Goal: Task Accomplishment & Management: Manage account settings

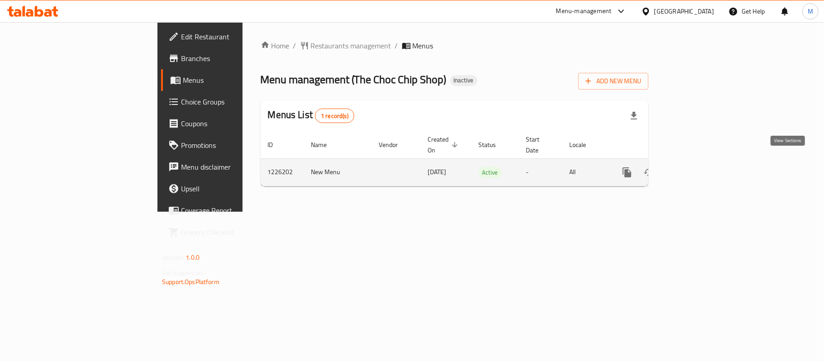
click at [698, 167] on icon "enhanced table" at bounding box center [692, 172] width 11 height 11
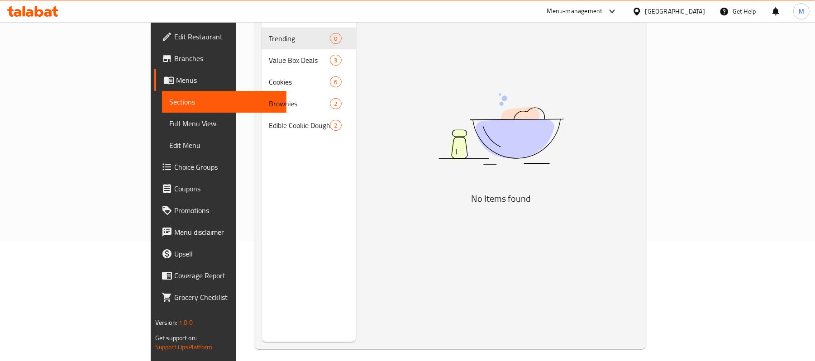
scroll to position [60, 0]
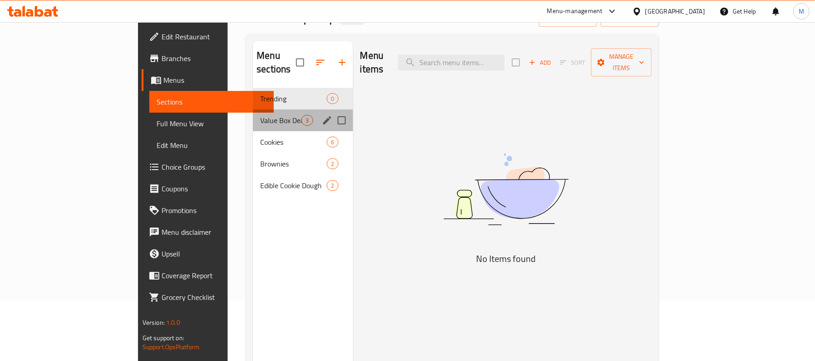
click at [253, 110] on div "Value Box Deals 3" at bounding box center [303, 121] width 100 height 22
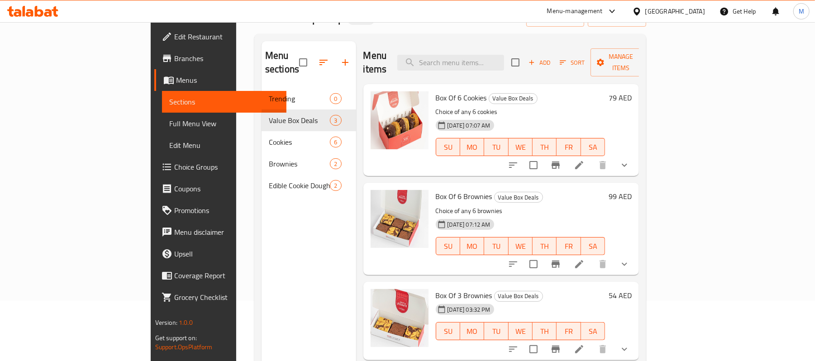
click at [38, 13] on icon at bounding box center [32, 11] width 51 height 11
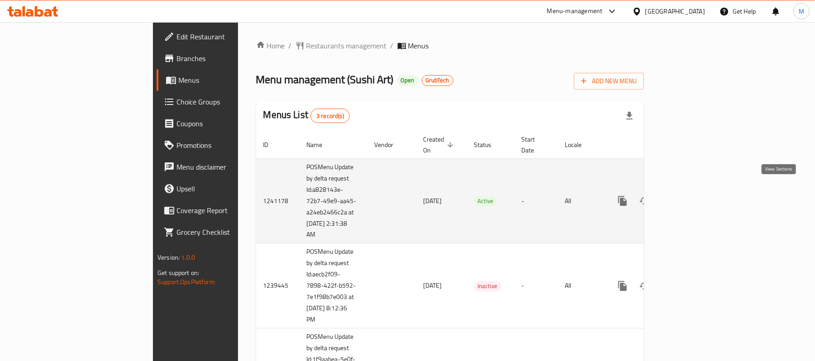
click at [693, 196] on icon "enhanced table" at bounding box center [688, 201] width 11 height 11
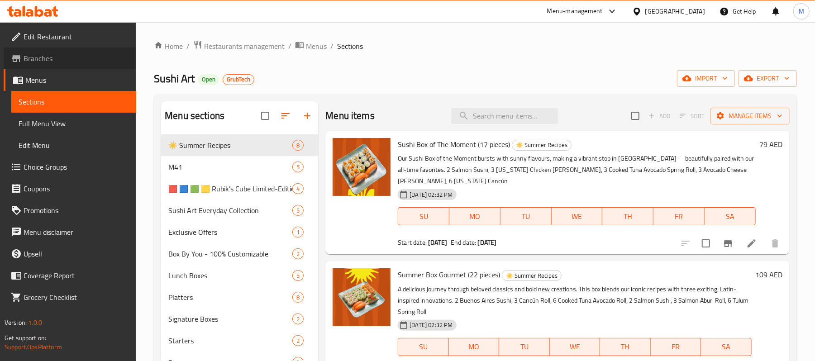
click at [49, 62] on span "Branches" at bounding box center [76, 58] width 105 height 11
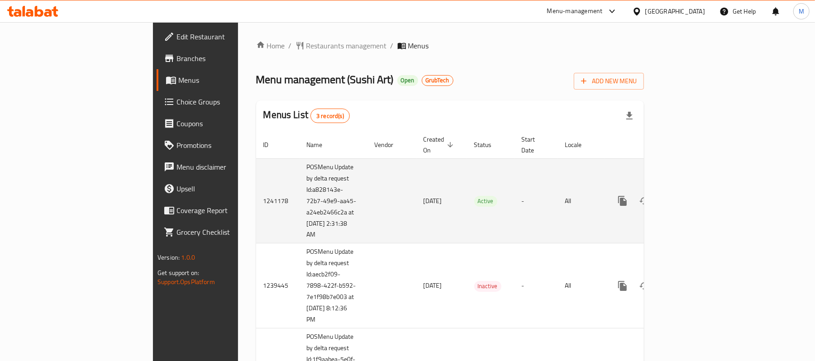
click at [693, 196] on icon "enhanced table" at bounding box center [688, 201] width 11 height 11
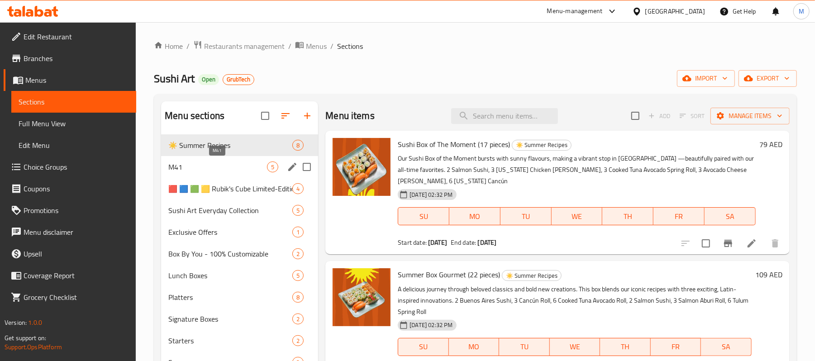
click at [198, 165] on span "M41" at bounding box center [217, 167] width 99 height 11
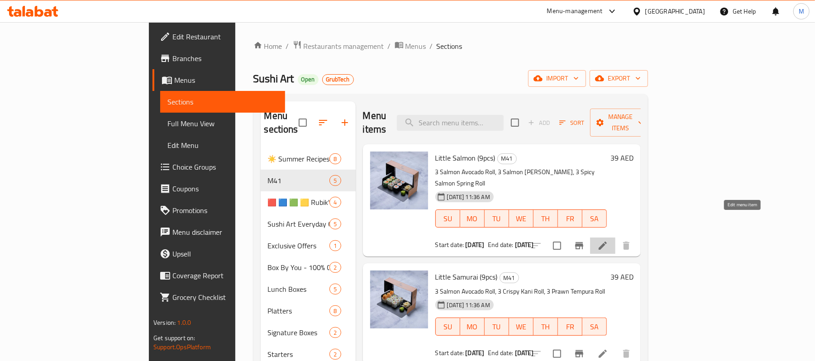
click at [607, 242] on icon at bounding box center [603, 246] width 8 height 8
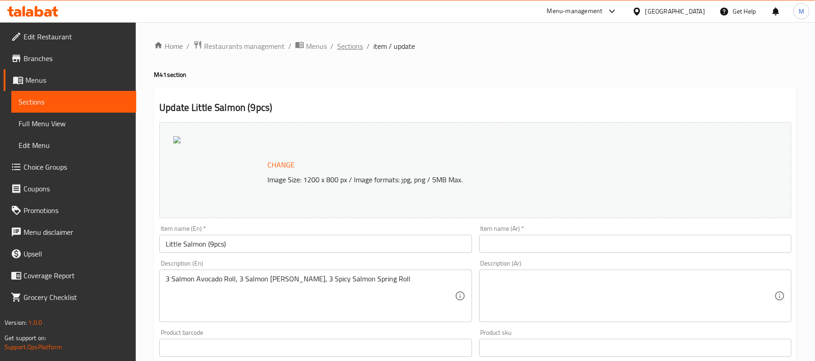
click at [350, 51] on span "Sections" at bounding box center [350, 46] width 26 height 11
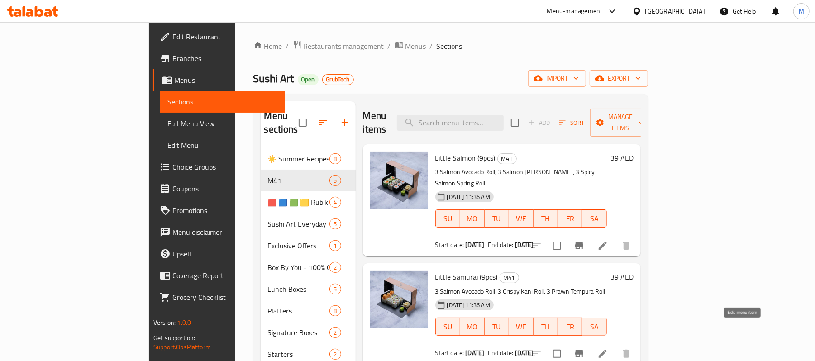
click at [608, 349] on icon at bounding box center [602, 354] width 11 height 11
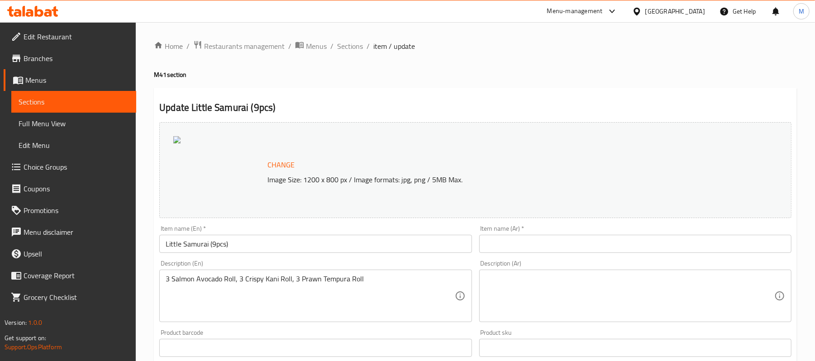
click at [316, 85] on div "Home / Restaurants management / Menus / Sections / item / update M41 section Up…" at bounding box center [475, 338] width 643 height 597
click at [75, 62] on span "Branches" at bounding box center [76, 58] width 105 height 11
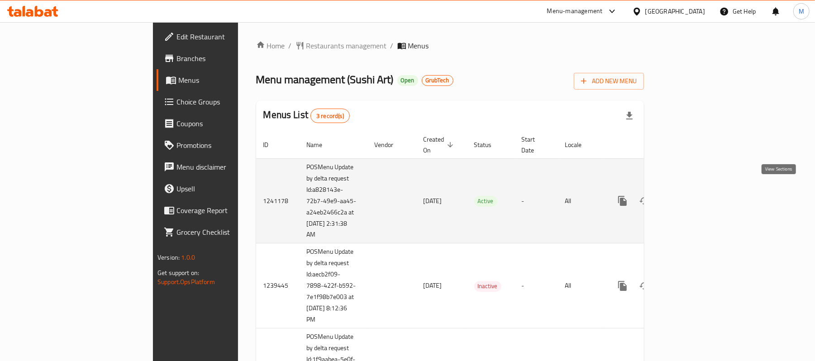
click at [693, 196] on icon "enhanced table" at bounding box center [688, 201] width 11 height 11
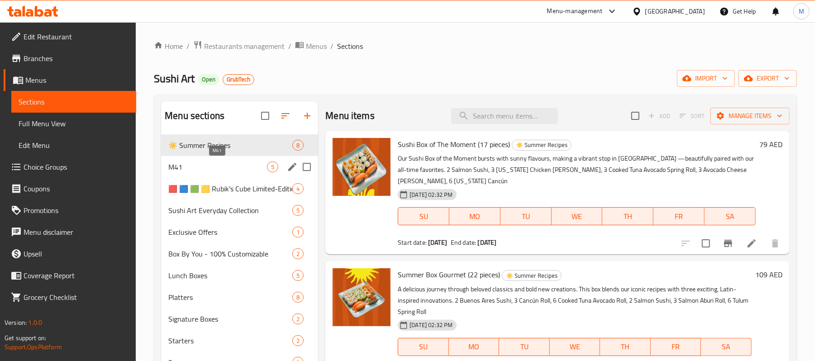
click at [245, 164] on span "M41" at bounding box center [217, 167] width 99 height 11
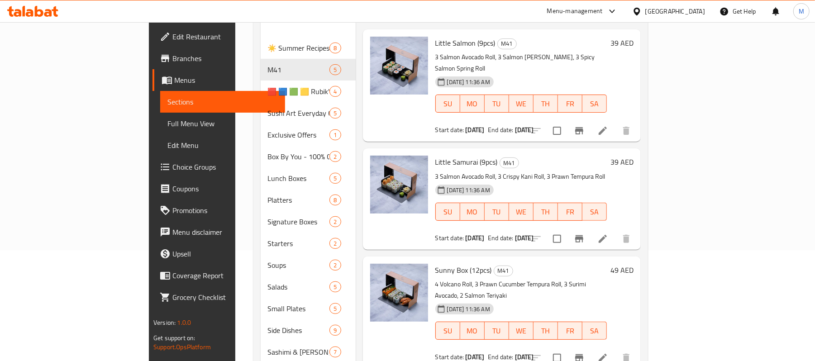
scroll to position [120, 0]
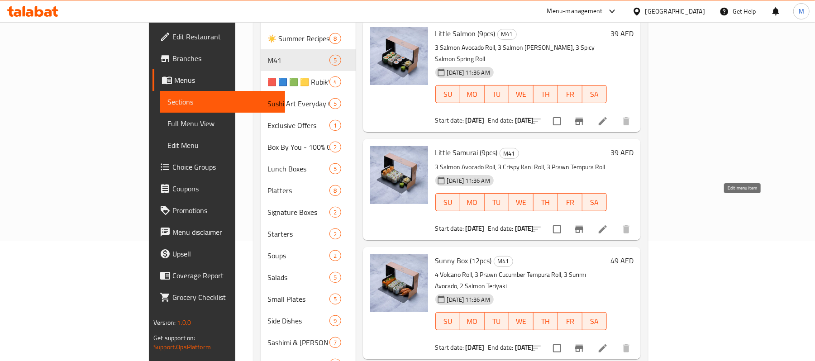
click at [608, 224] on icon at bounding box center [602, 229] width 11 height 11
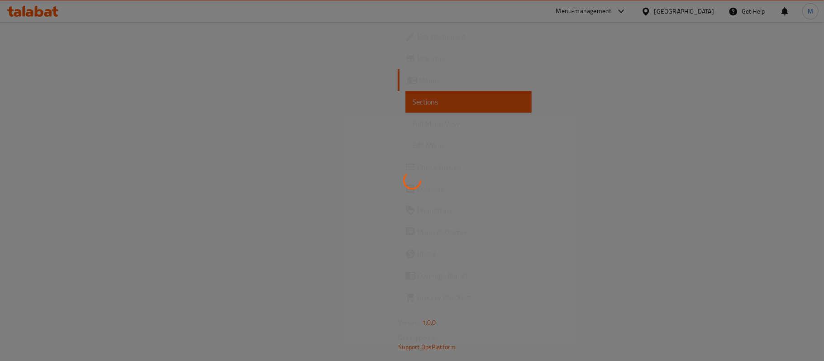
click at [509, 54] on div at bounding box center [412, 180] width 824 height 361
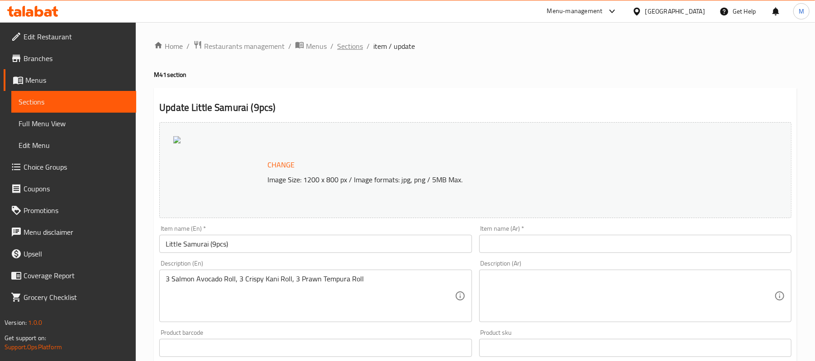
click at [342, 44] on span "Sections" at bounding box center [350, 46] width 26 height 11
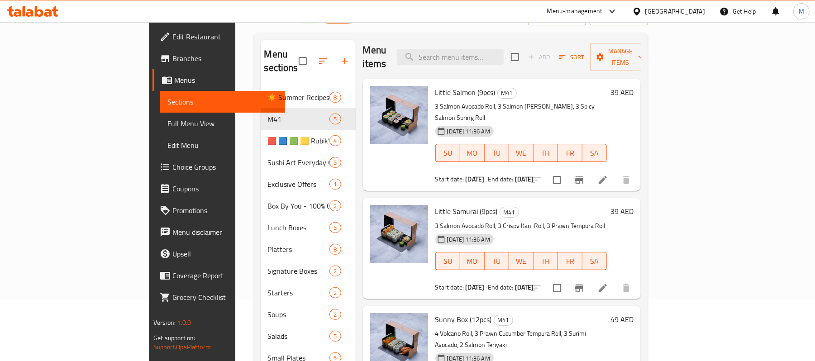
scroll to position [187, 0]
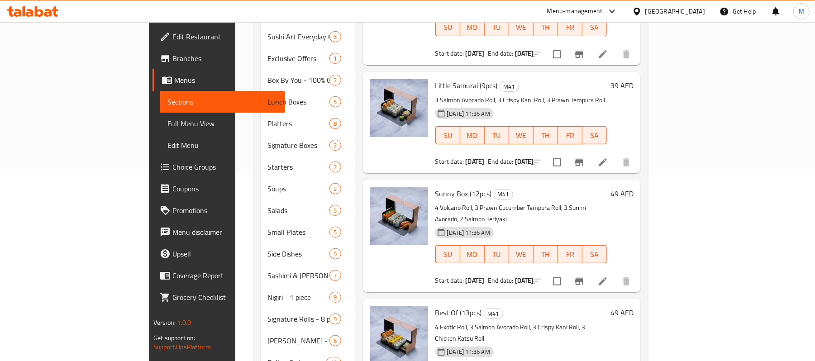
click at [637, 271] on div at bounding box center [581, 282] width 111 height 22
click at [608, 276] on icon at bounding box center [602, 281] width 11 height 11
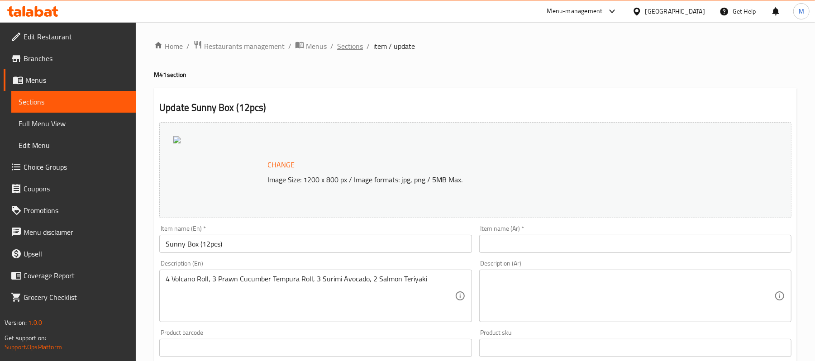
click at [345, 49] on span "Sections" at bounding box center [350, 46] width 26 height 11
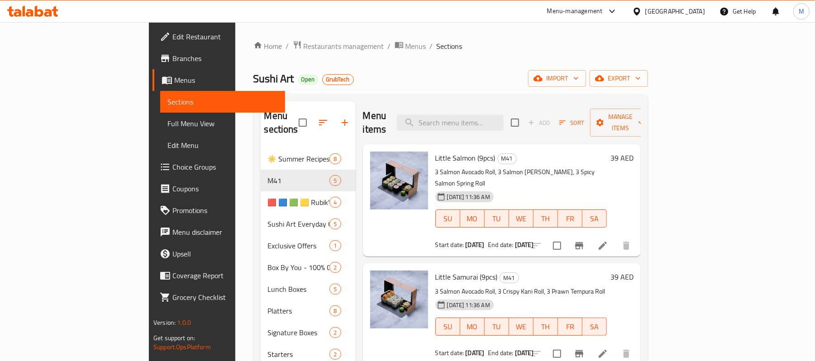
scroll to position [288, 0]
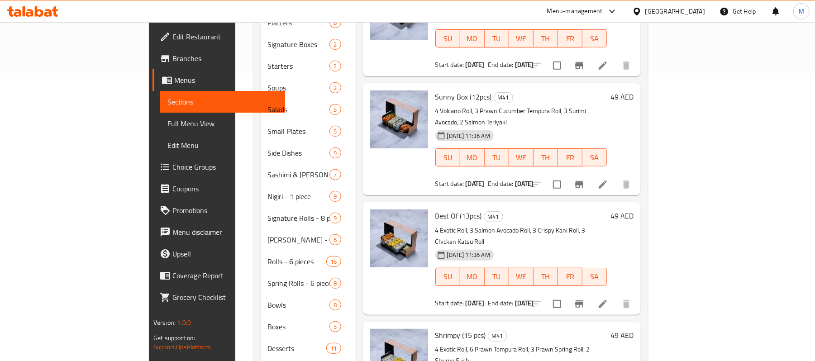
click at [616, 296] on li at bounding box center [602, 304] width 25 height 16
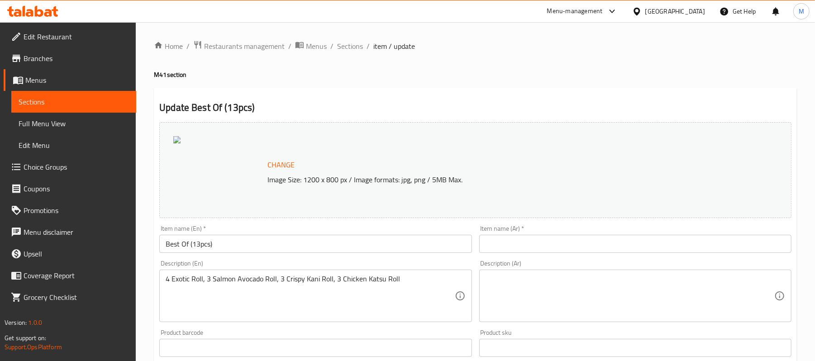
click at [44, 59] on span "Branches" at bounding box center [76, 58] width 105 height 11
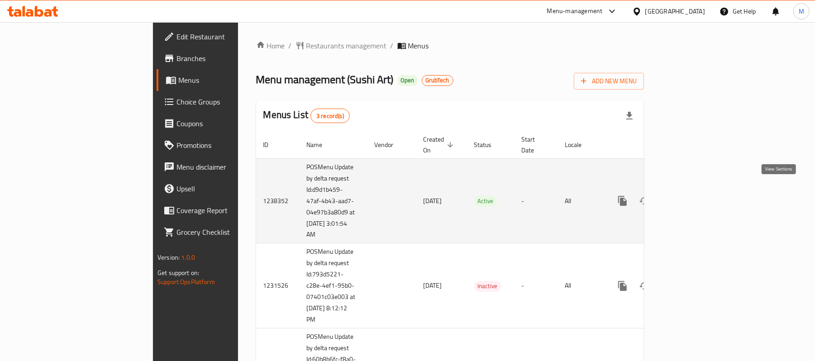
click at [699, 192] on link "enhanced table" at bounding box center [688, 201] width 22 height 22
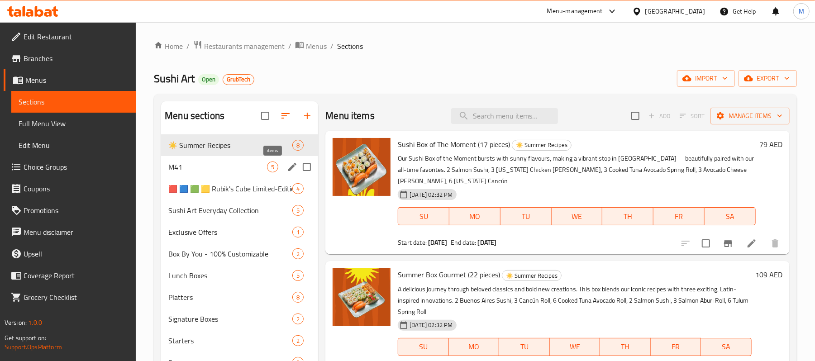
click at [267, 171] on span "5" at bounding box center [272, 167] width 10 height 9
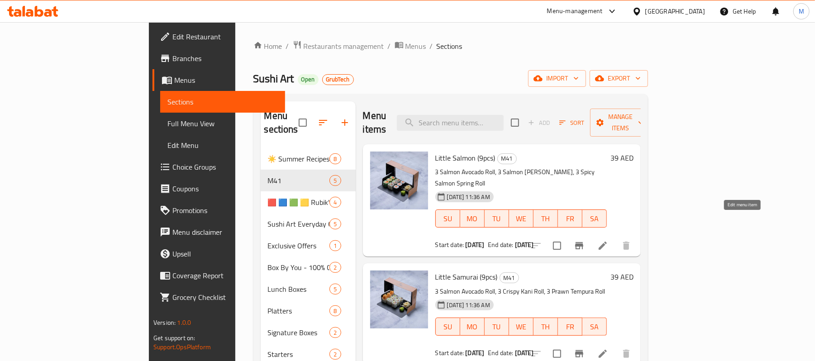
click at [608, 240] on icon at bounding box center [602, 245] width 11 height 11
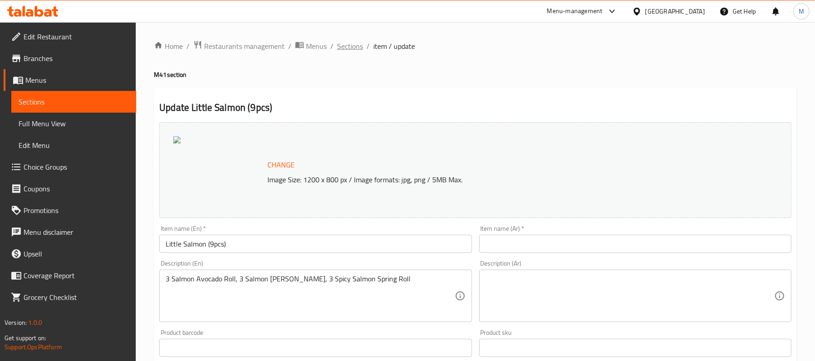
click at [355, 48] on span "Sections" at bounding box center [350, 46] width 26 height 11
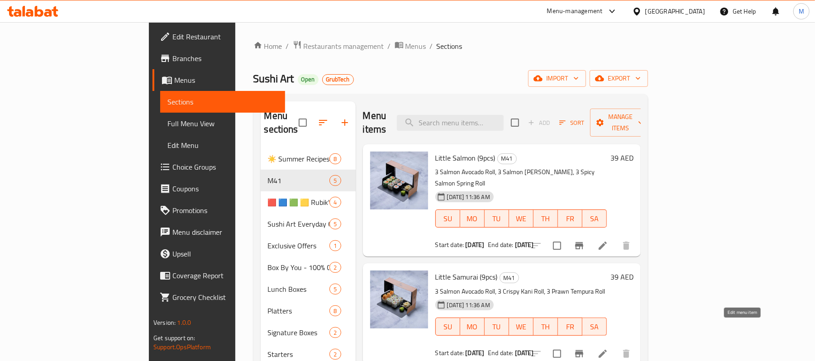
click at [607, 350] on icon at bounding box center [603, 354] width 8 height 8
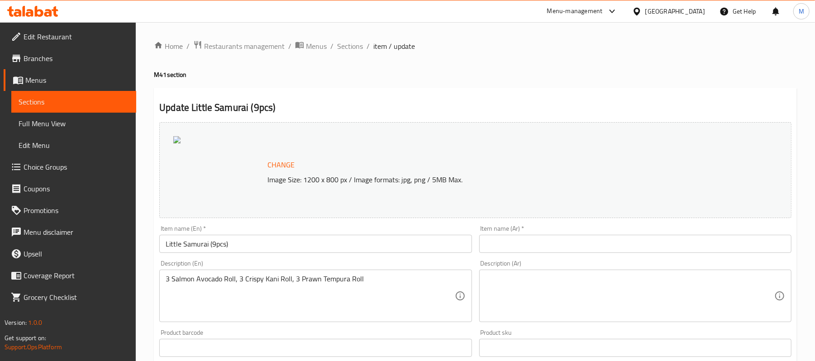
click at [285, 91] on div "Update Little Samurai (9pcs) Change Image Size: 1200 x 800 px / Image formats: …" at bounding box center [475, 363] width 643 height 550
click at [346, 49] on span "Sections" at bounding box center [350, 46] width 26 height 11
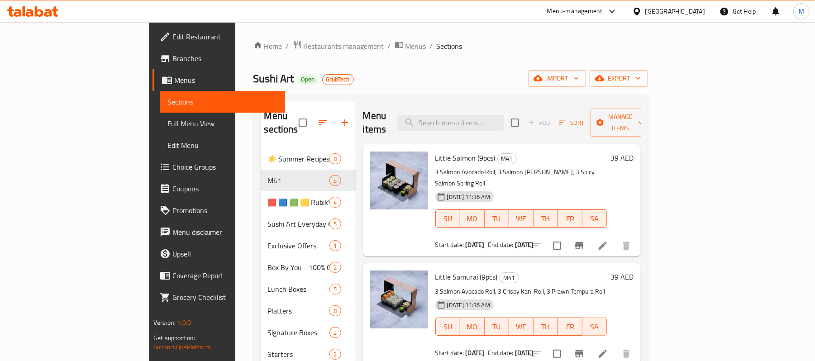
click at [608, 240] on icon at bounding box center [602, 245] width 11 height 11
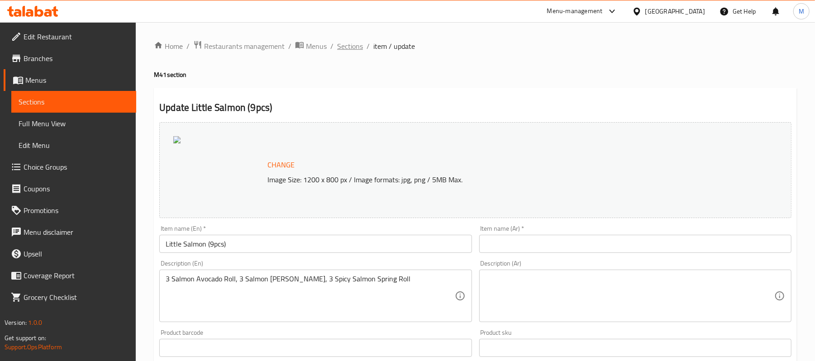
click at [353, 48] on span "Sections" at bounding box center [350, 46] width 26 height 11
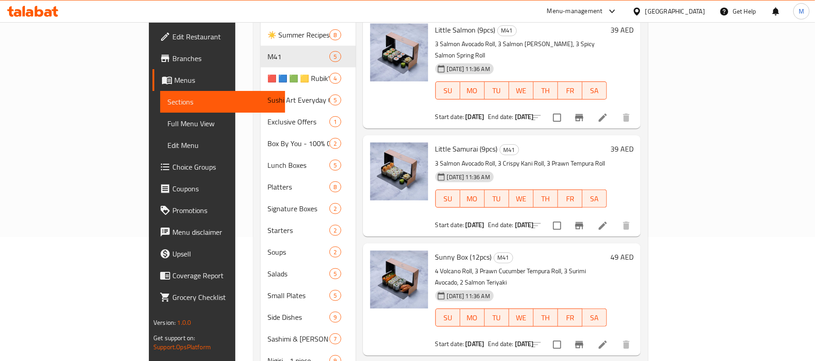
scroll to position [127, 0]
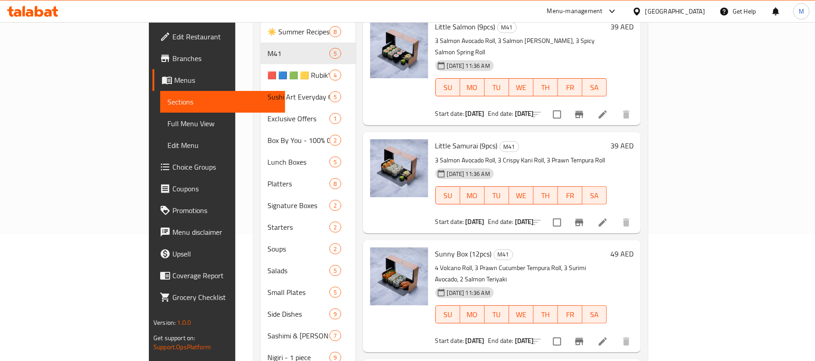
click at [608, 336] on icon at bounding box center [602, 341] width 11 height 11
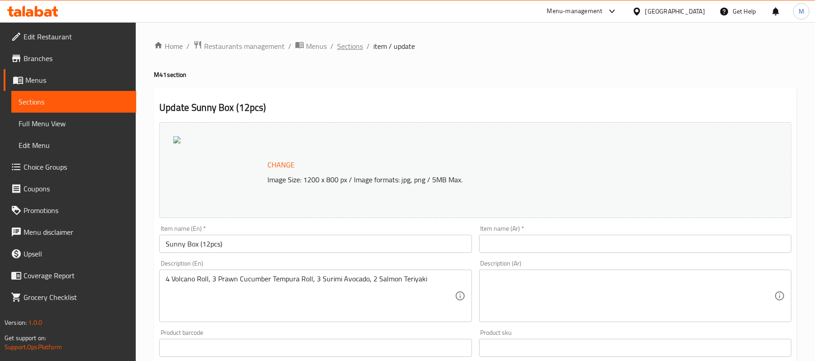
click at [346, 41] on span "Sections" at bounding box center [350, 46] width 26 height 11
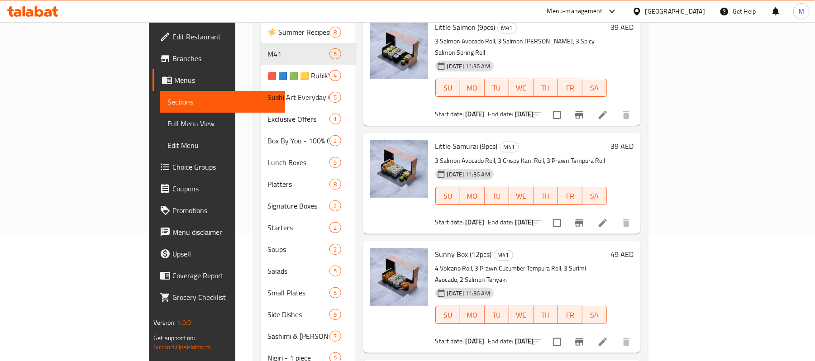
scroll to position [127, 0]
click at [608, 336] on icon at bounding box center [602, 341] width 11 height 11
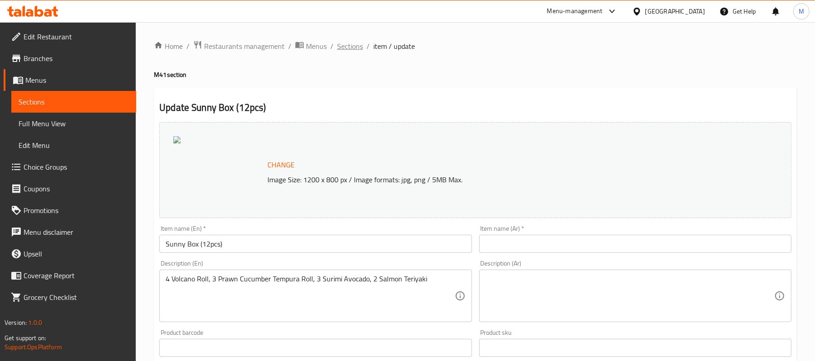
click at [350, 41] on span "Sections" at bounding box center [350, 46] width 26 height 11
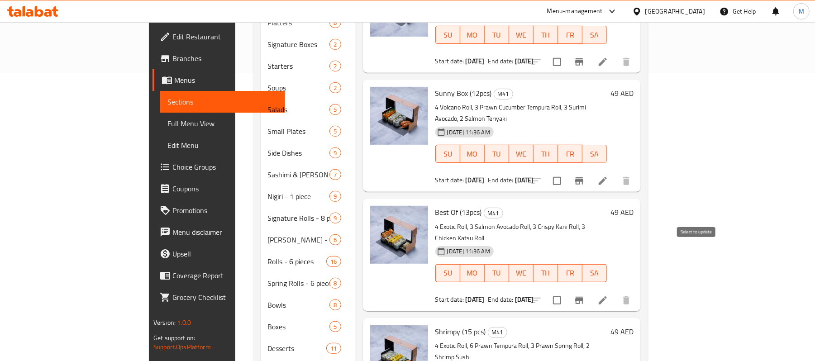
scroll to position [4, 0]
click at [608, 295] on icon at bounding box center [602, 300] width 11 height 11
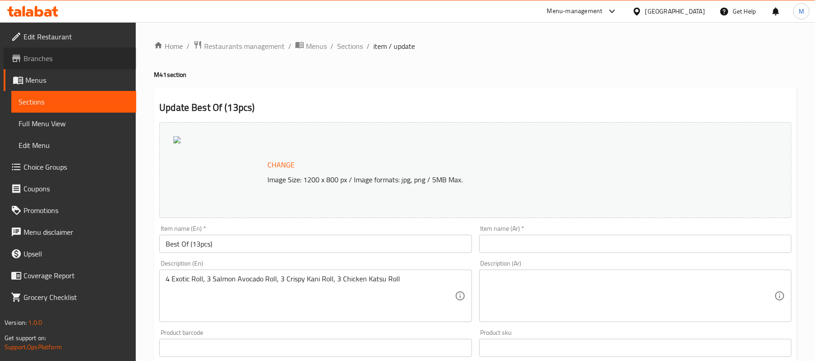
click at [62, 62] on span "Branches" at bounding box center [76, 58] width 105 height 11
click at [66, 60] on span "Branches" at bounding box center [76, 58] width 105 height 11
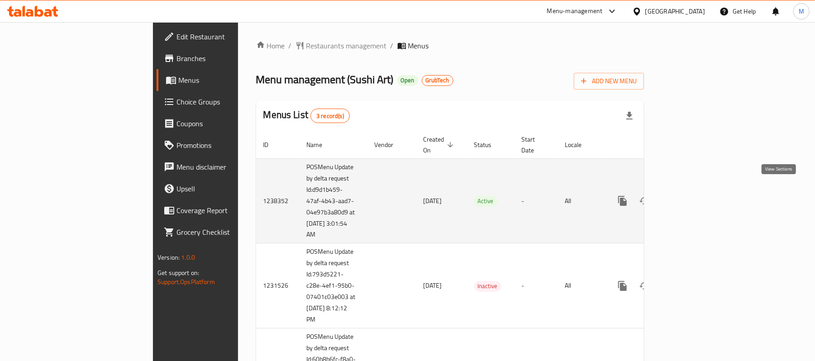
click at [693, 196] on icon "enhanced table" at bounding box center [688, 201] width 11 height 11
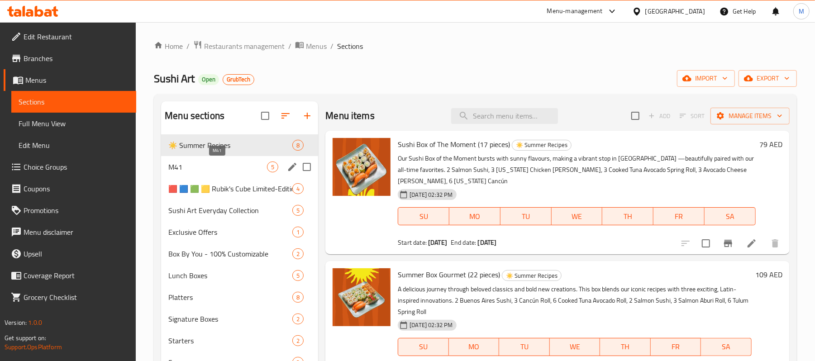
click at [218, 166] on span "M41" at bounding box center [217, 167] width 99 height 11
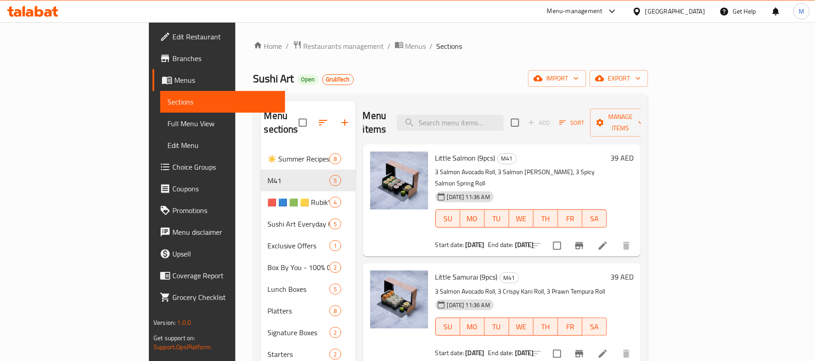
click at [607, 242] on icon at bounding box center [603, 246] width 8 height 8
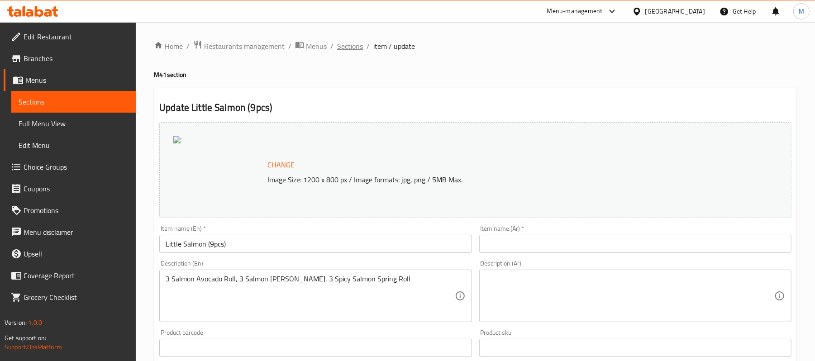
click at [339, 45] on span "Sections" at bounding box center [350, 46] width 26 height 11
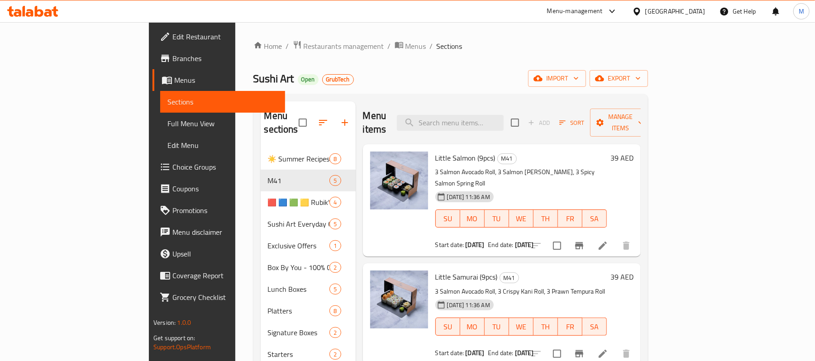
click at [608, 349] on icon at bounding box center [602, 354] width 11 height 11
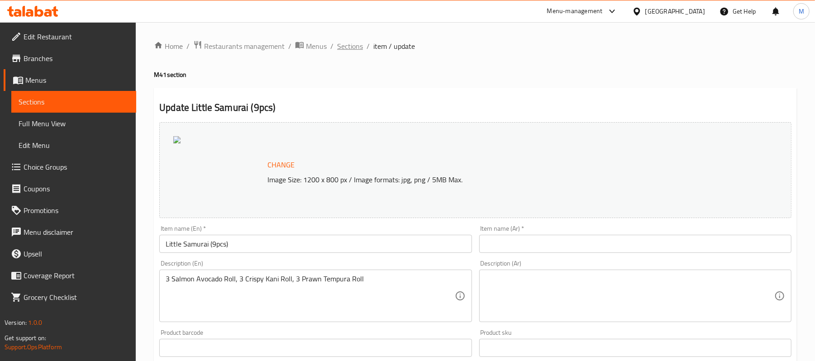
click at [353, 49] on span "Sections" at bounding box center [350, 46] width 26 height 11
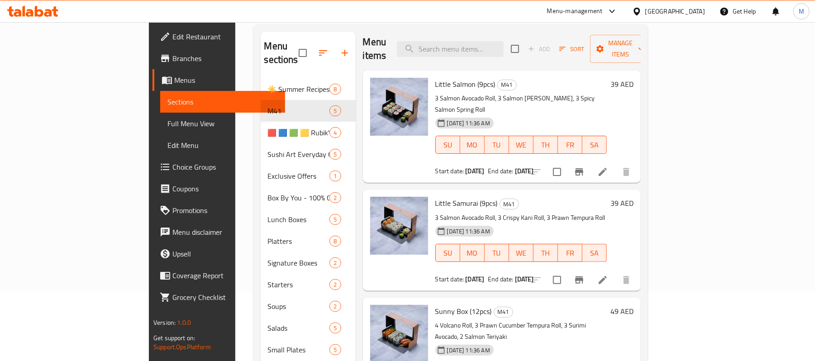
scroll to position [127, 0]
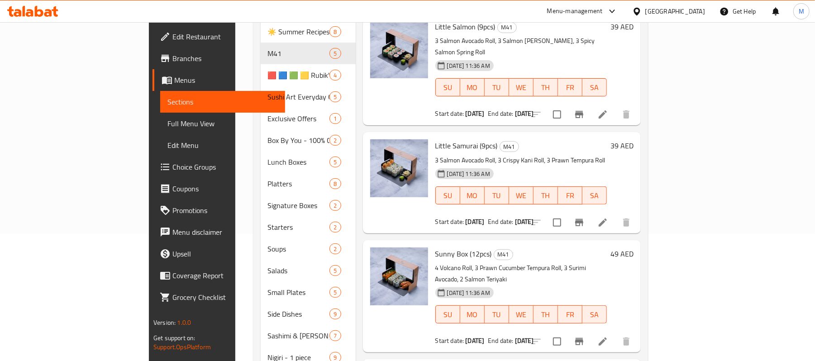
click at [608, 336] on icon at bounding box center [602, 341] width 11 height 11
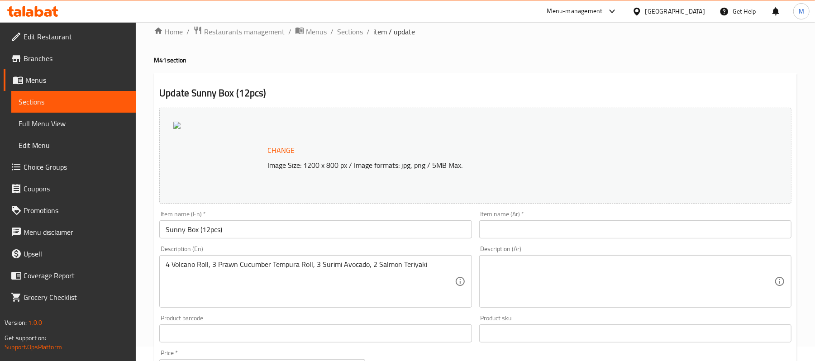
scroll to position [60, 0]
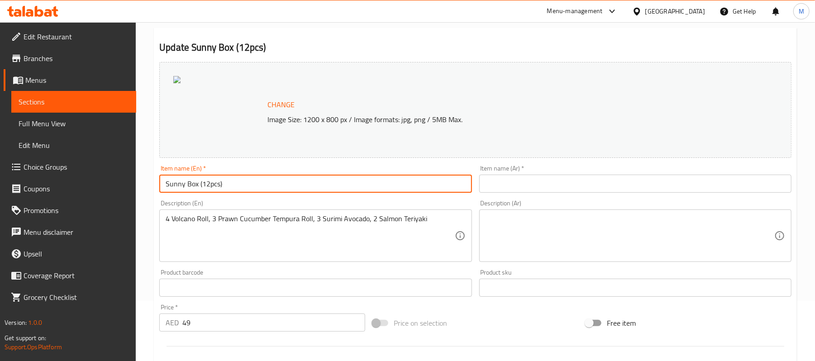
drag, startPoint x: 198, startPoint y: 183, endPoint x: 153, endPoint y: 177, distance: 46.1
click at [153, 177] on div "Home / Restaurants management / Menus / Sections / item / update M41 section Up…" at bounding box center [475, 282] width 679 height 640
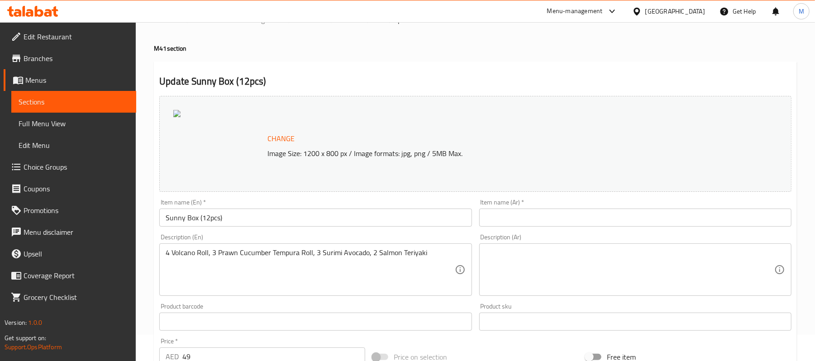
scroll to position [0, 0]
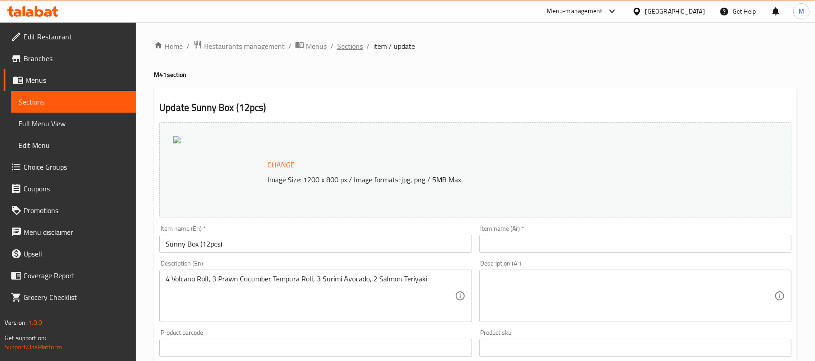
click at [357, 51] on span "Sections" at bounding box center [350, 46] width 26 height 11
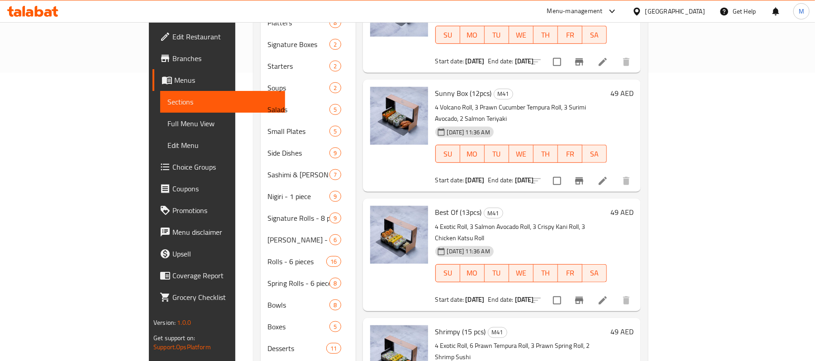
scroll to position [4, 0]
click at [608, 295] on icon at bounding box center [602, 300] width 11 height 11
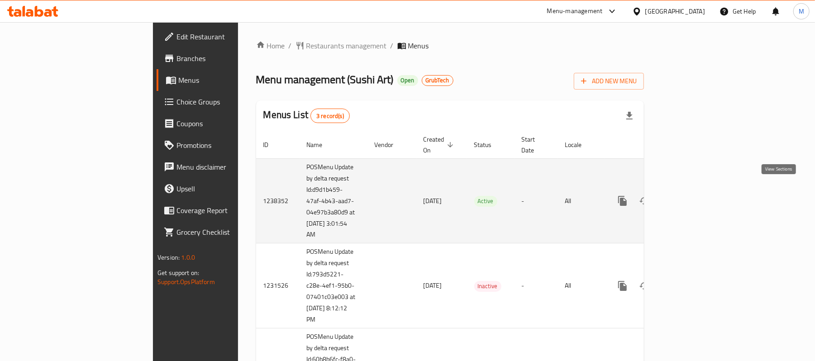
click at [693, 196] on icon "enhanced table" at bounding box center [688, 201] width 11 height 11
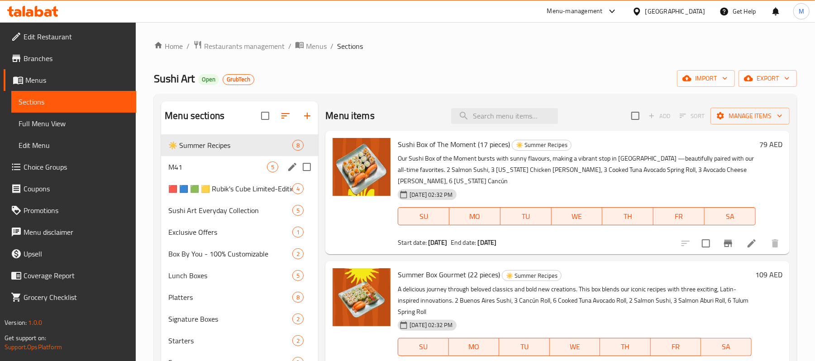
click at [234, 174] on div "M41 5" at bounding box center [239, 167] width 157 height 22
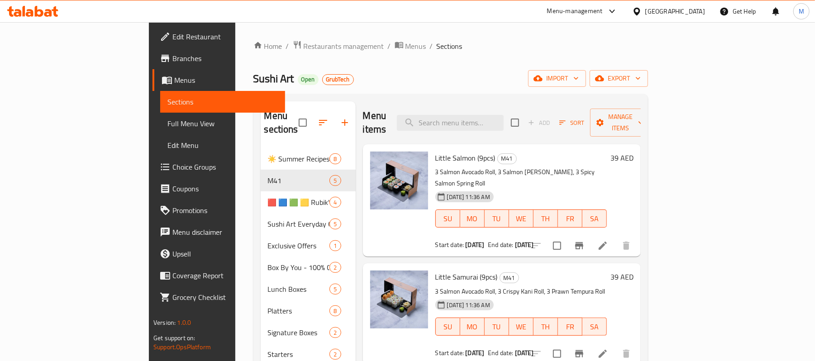
click at [616, 238] on li at bounding box center [602, 246] width 25 height 16
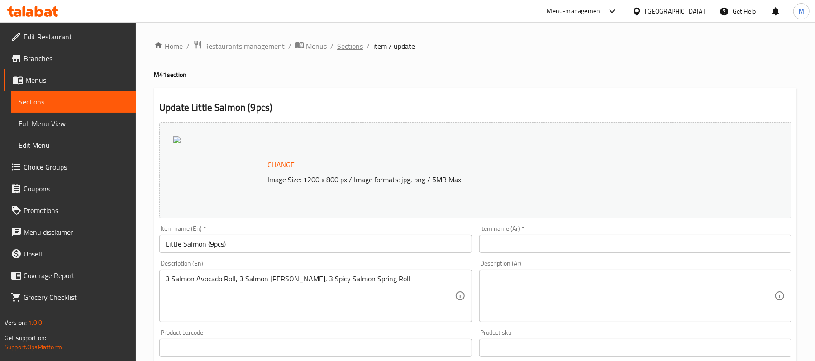
click at [343, 46] on span "Sections" at bounding box center [350, 46] width 26 height 11
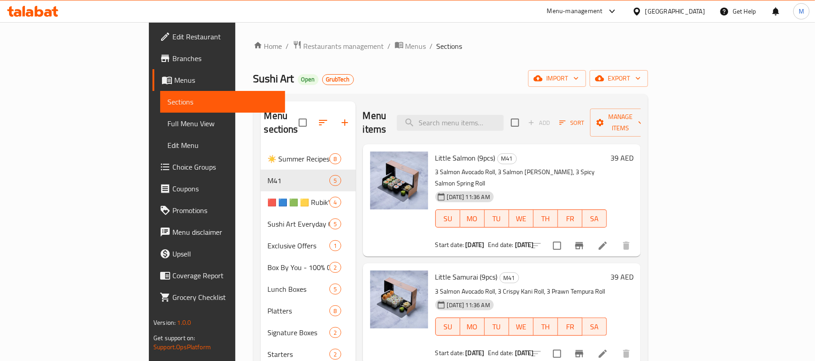
click at [608, 349] on icon at bounding box center [602, 354] width 11 height 11
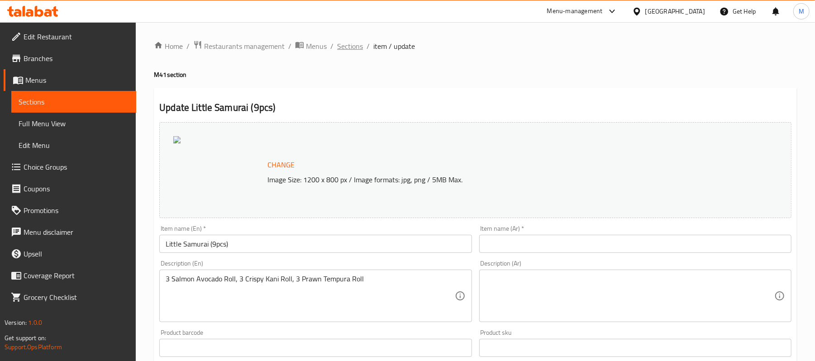
click at [350, 51] on span "Sections" at bounding box center [350, 46] width 26 height 11
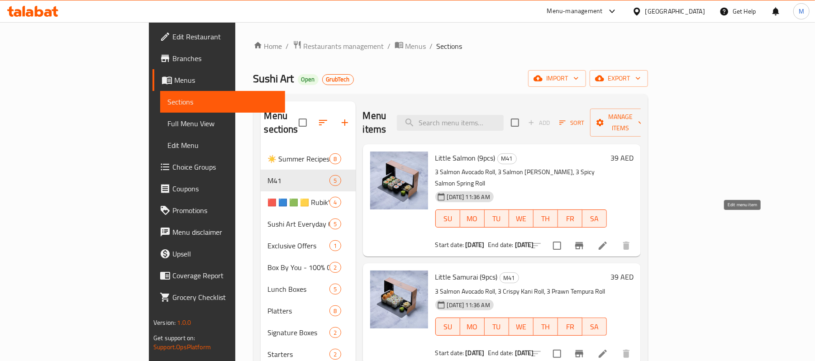
click at [607, 242] on icon at bounding box center [603, 246] width 8 height 8
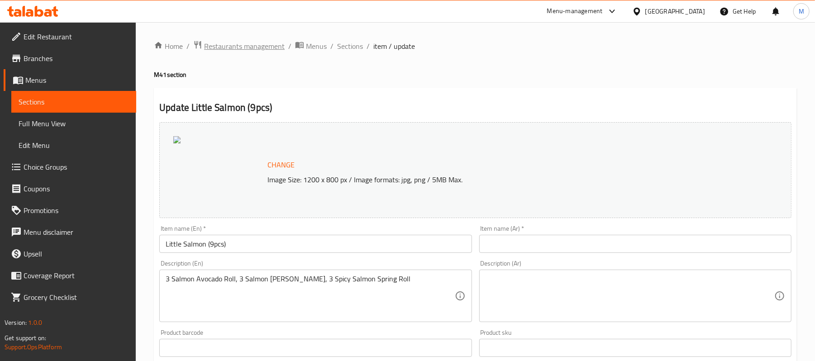
click at [268, 46] on span "Restaurants management" at bounding box center [244, 46] width 81 height 11
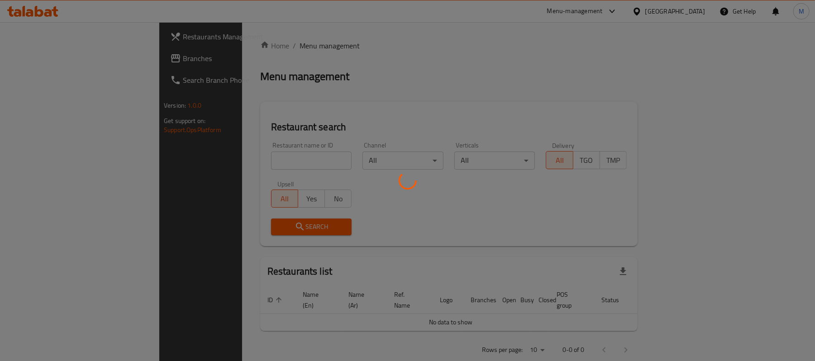
click at [239, 163] on div at bounding box center [407, 180] width 815 height 361
click at [239, 162] on div at bounding box center [407, 180] width 815 height 361
click at [244, 153] on div at bounding box center [407, 180] width 815 height 361
click at [241, 156] on div at bounding box center [407, 180] width 815 height 361
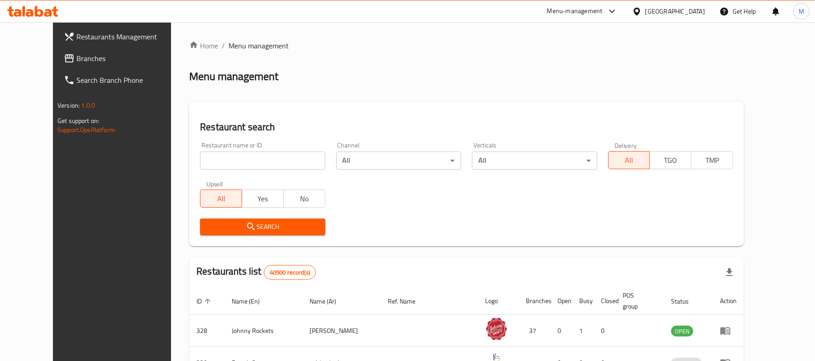
click at [675, 118] on div "Restaurant search Restaurant name or ID Restaurant name or ID Channel All ​ Ver…" at bounding box center [466, 174] width 555 height 144
